Goal: Submit feedback/report problem: Submit feedback/report problem

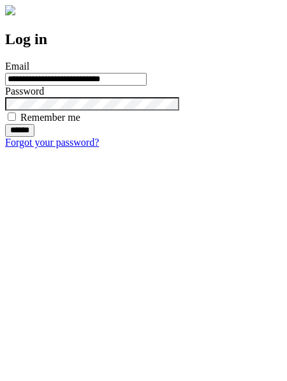
type input "**********"
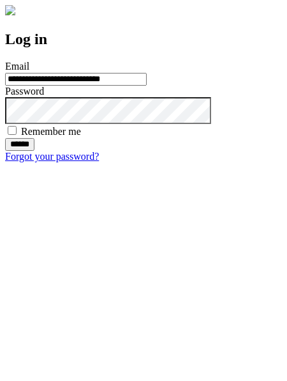
click at [34, 151] on input "******" at bounding box center [19, 144] width 29 height 13
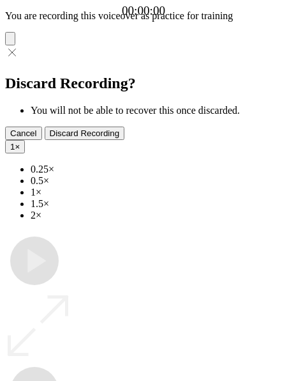
type input "**********"
